Goal: Task Accomplishment & Management: Use online tool/utility

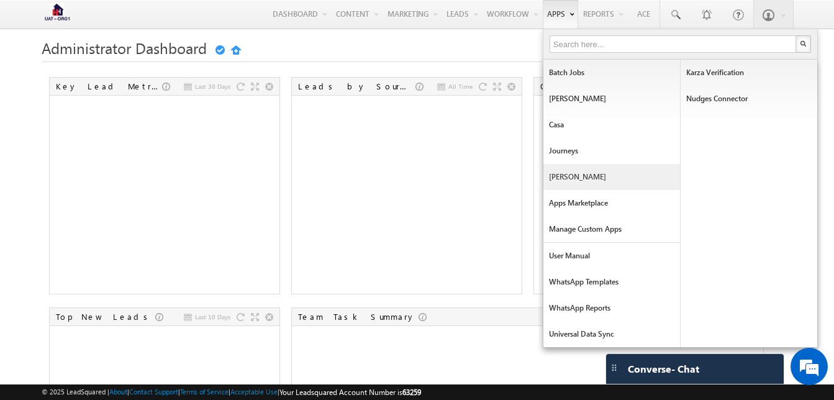
click at [571, 181] on link "[PERSON_NAME]" at bounding box center [611, 177] width 137 height 26
